Goal: Transaction & Acquisition: Purchase product/service

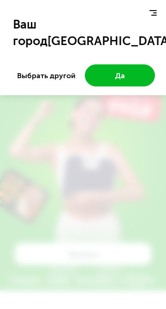
click at [132, 79] on button "Да" at bounding box center [120, 75] width 70 height 22
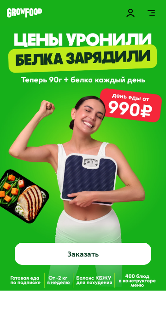
click at [123, 128] on button "Заказать" at bounding box center [83, 254] width 136 height 22
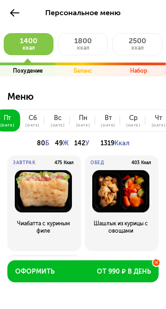
click at [29, 123] on div "[DATE]" at bounding box center [32, 125] width 14 height 4
click at [31, 118] on div "сб" at bounding box center [33, 118] width 8 height 7
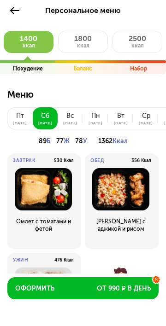
scroll to position [12, 0]
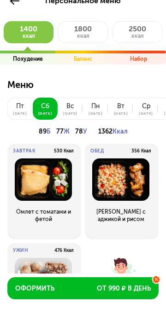
click at [60, 115] on button "[DATE]" at bounding box center [70, 109] width 25 height 22
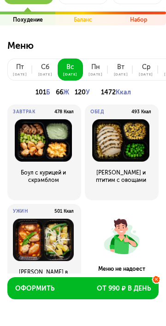
scroll to position [45, 0]
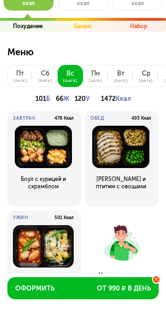
click at [92, 81] on div "[DATE]" at bounding box center [95, 81] width 14 height 4
click at [96, 80] on div "[DATE]" at bounding box center [95, 81] width 14 height 4
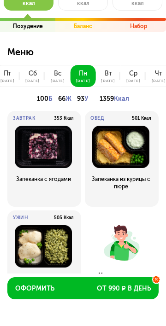
click at [111, 82] on button "[DATE]" at bounding box center [107, 76] width 25 height 22
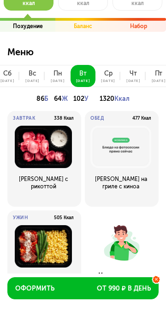
click at [104, 80] on div "[DATE]" at bounding box center [108, 81] width 14 height 4
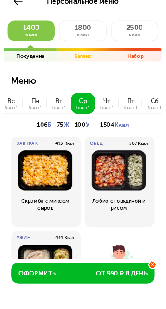
scroll to position [0, 0]
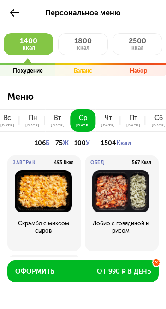
click at [72, 47] on button "1800 ккал" at bounding box center [83, 44] width 50 height 22
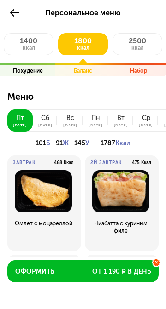
click at [46, 123] on div "[DATE]" at bounding box center [45, 125] width 14 height 4
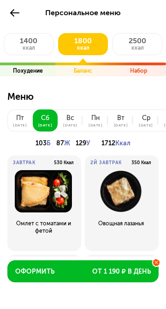
click at [138, 49] on span "ккал" at bounding box center [137, 48] width 12 height 6
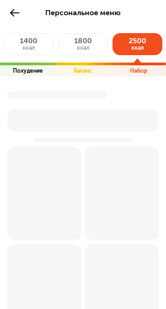
click at [116, 93] on div at bounding box center [82, 296] width 151 height 440
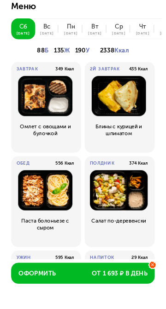
scroll to position [172, 0]
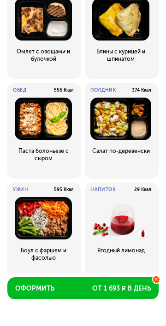
click at [108, 225] on img at bounding box center [120, 218] width 61 height 42
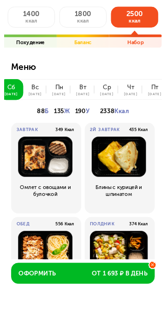
scroll to position [0, 0]
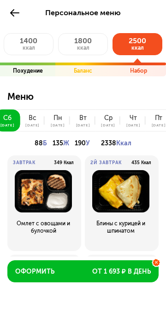
click at [17, 46] on button "1400 ккал" at bounding box center [29, 44] width 50 height 22
